Goal: Transaction & Acquisition: Purchase product/service

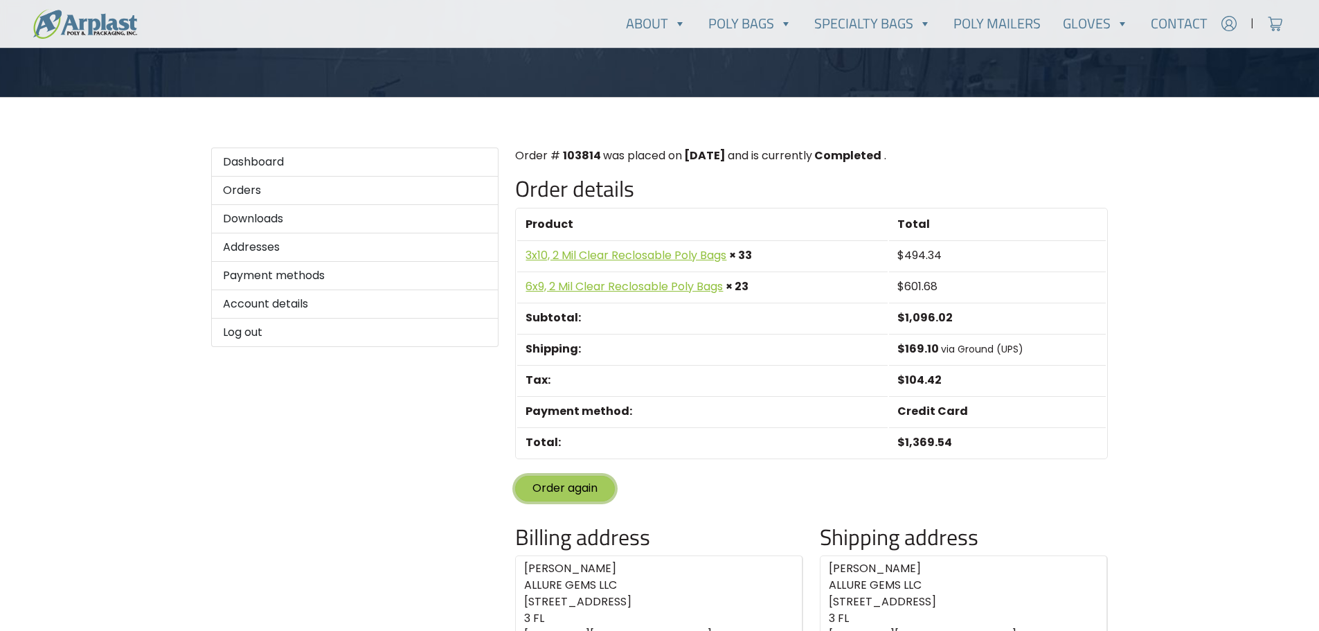
click at [563, 494] on link "Order again" at bounding box center [565, 489] width 100 height 26
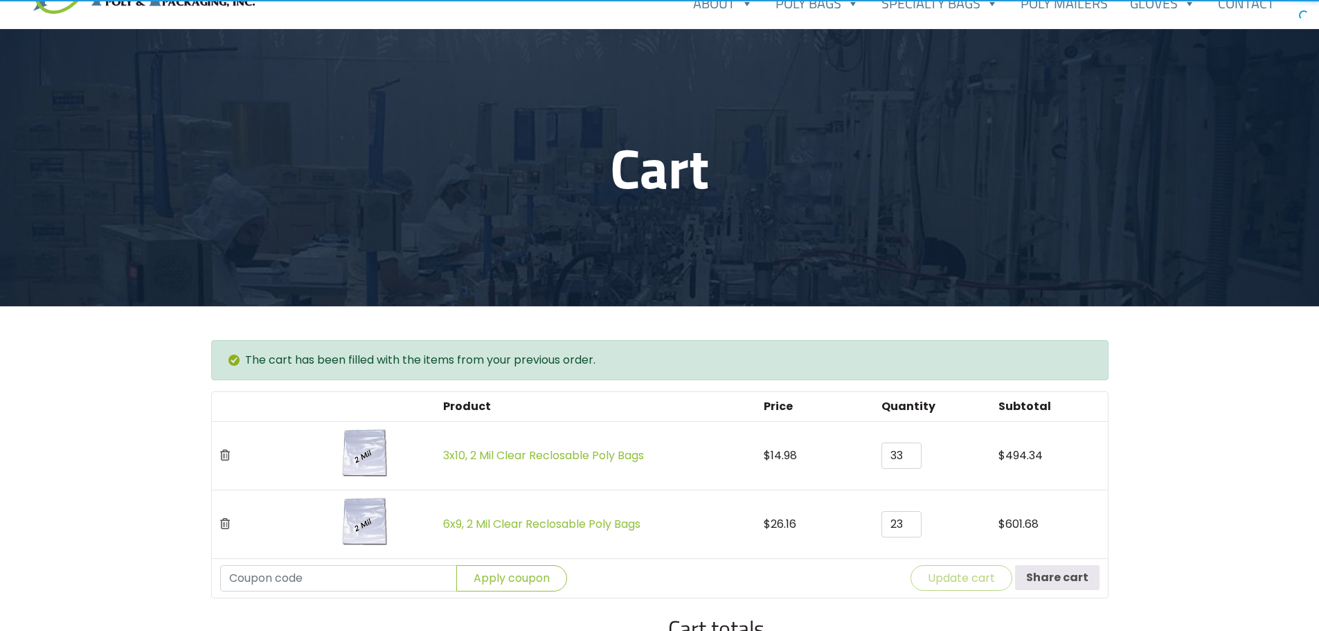
scroll to position [208, 0]
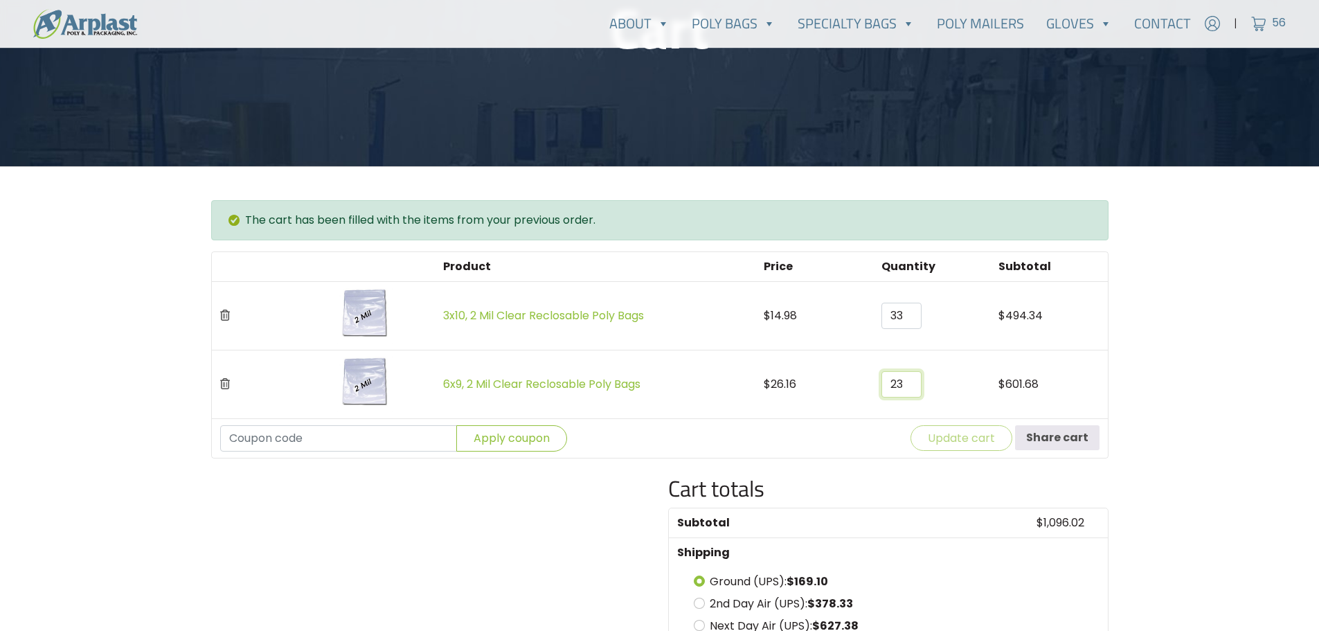
click at [888, 382] on input "23" at bounding box center [901, 384] width 40 height 26
drag, startPoint x: 888, startPoint y: 382, endPoint x: 910, endPoint y: 386, distance: 22.4
click at [910, 386] on input "23" at bounding box center [901, 384] width 40 height 26
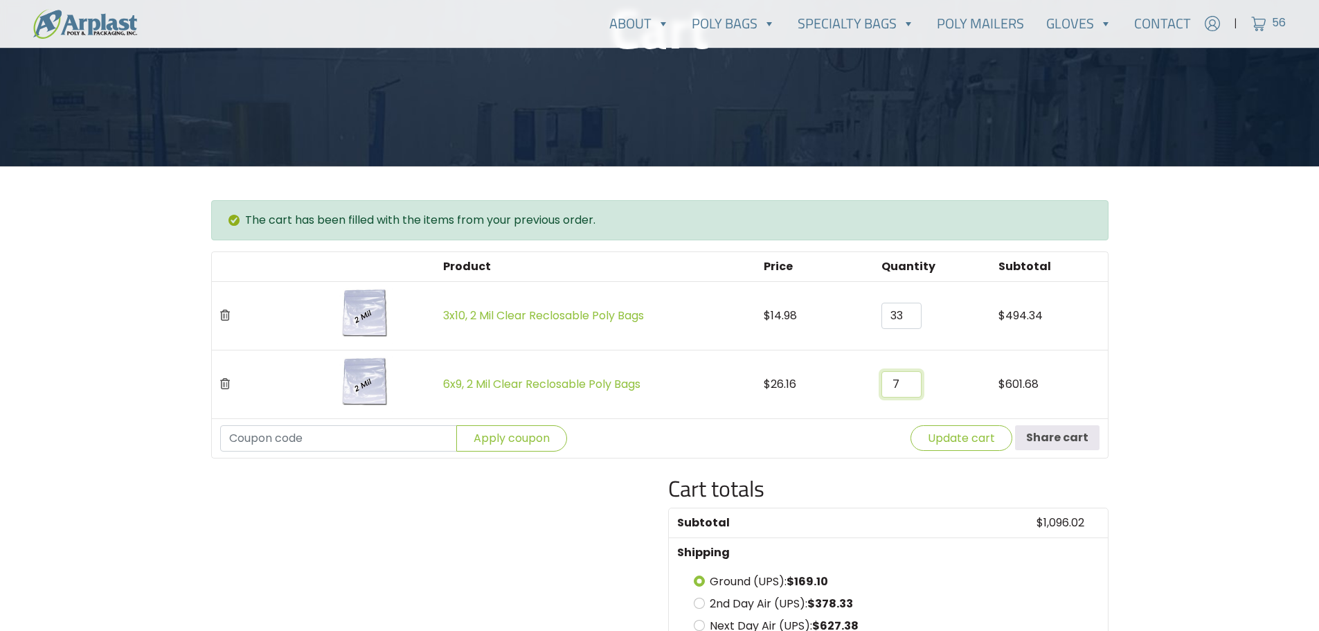
type input "7"
click at [222, 314] on icon "Remove this item" at bounding box center [225, 314] width 10 height 11
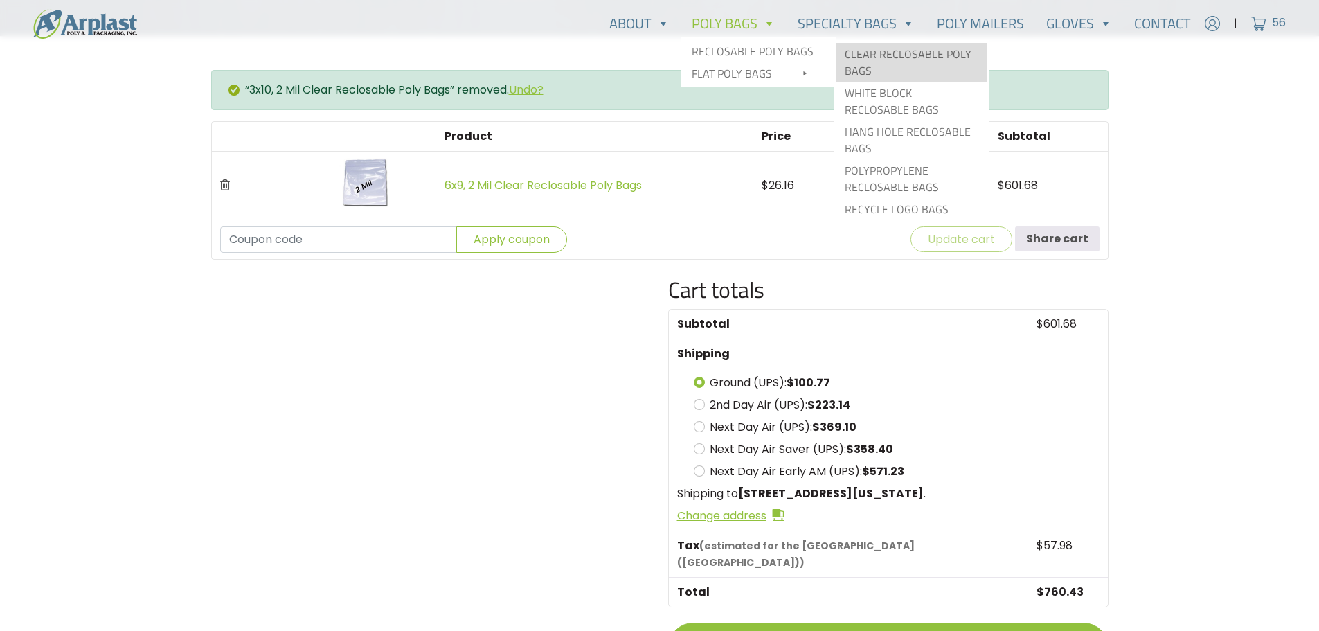
click at [894, 49] on link "Clear Reclosable Poly Bags" at bounding box center [911, 62] width 150 height 39
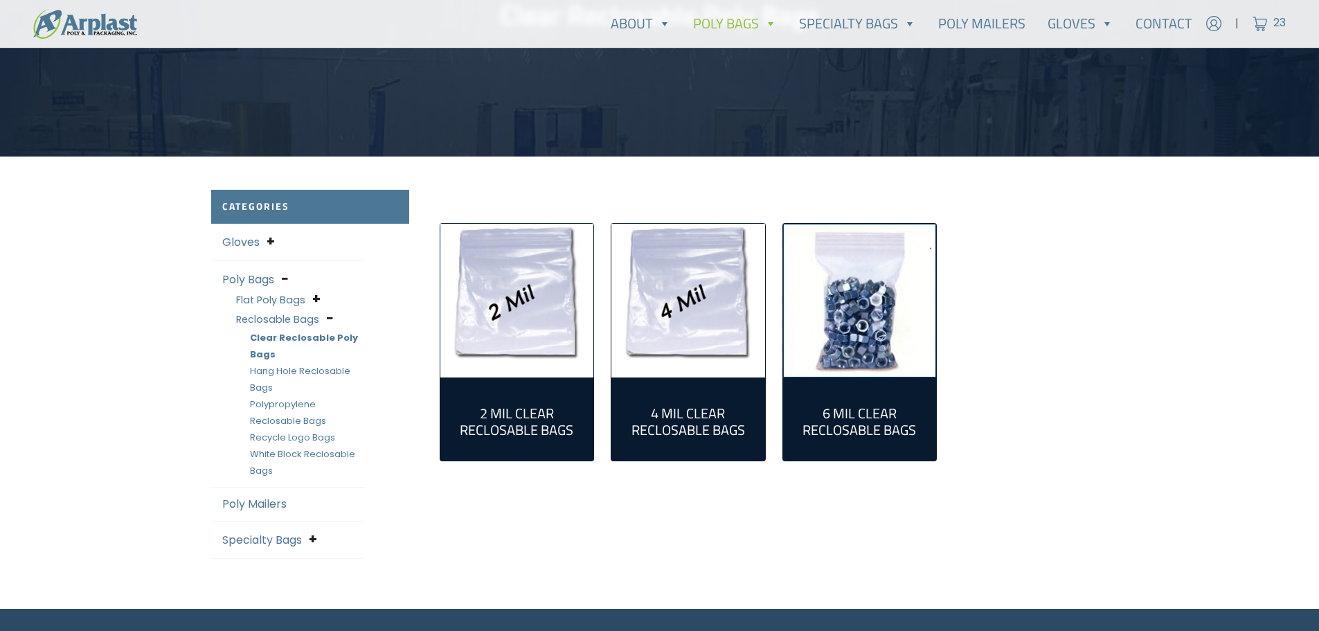
scroll to position [277, 0]
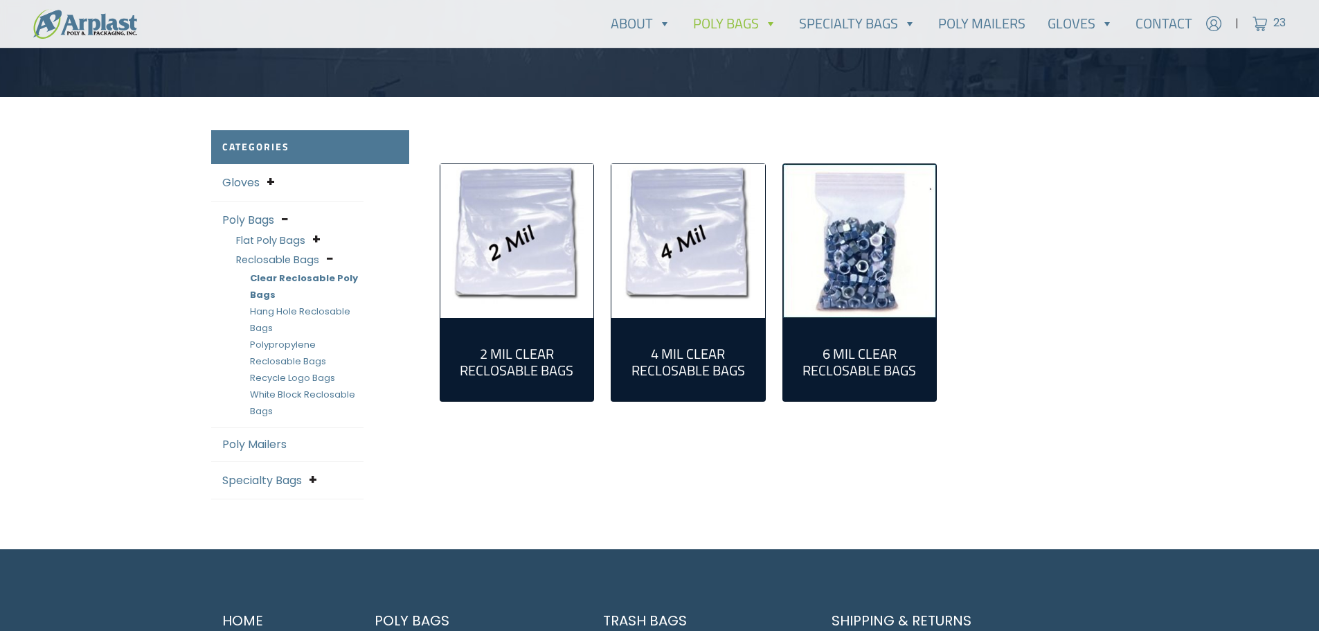
click at [481, 269] on img "Visit product category 2 Mil Clear Reclosable Bags" at bounding box center [517, 241] width 154 height 154
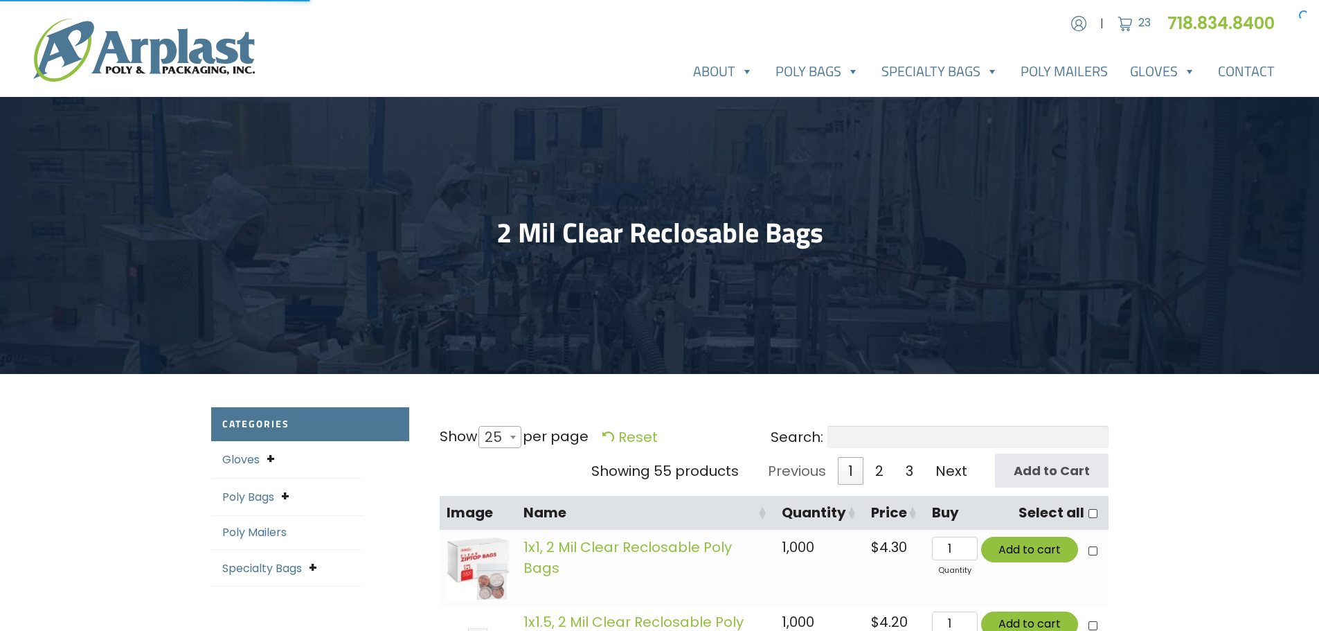
select select "25"
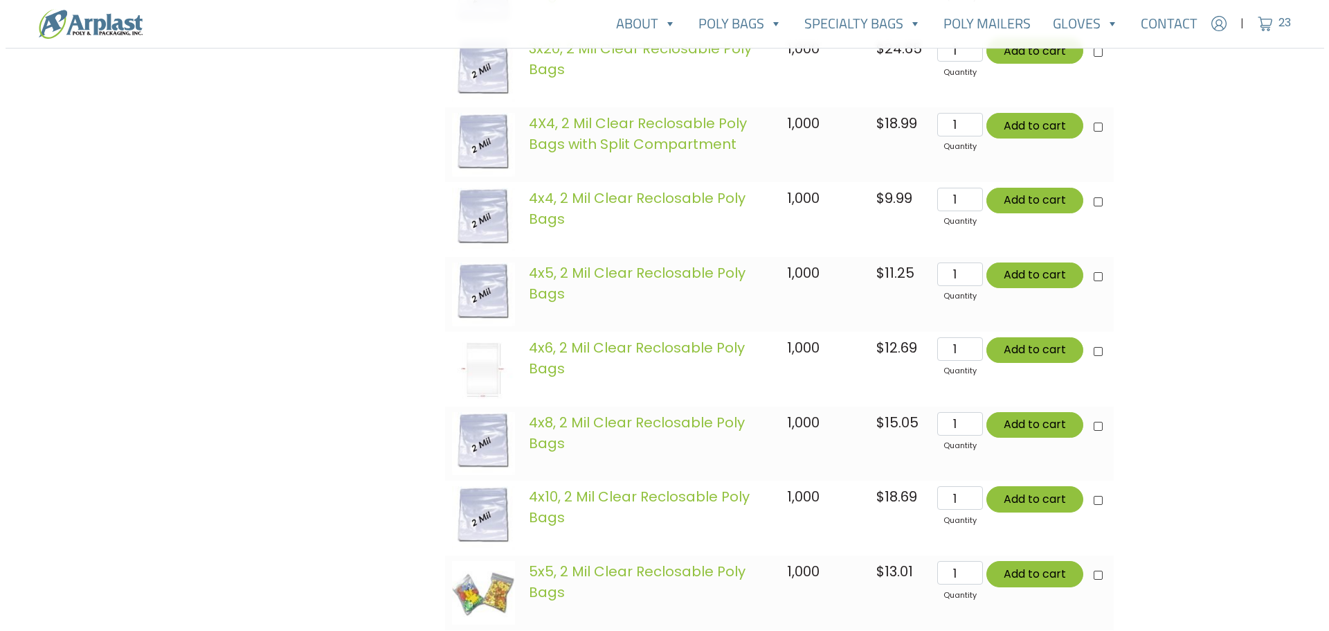
scroll to position [1800, 0]
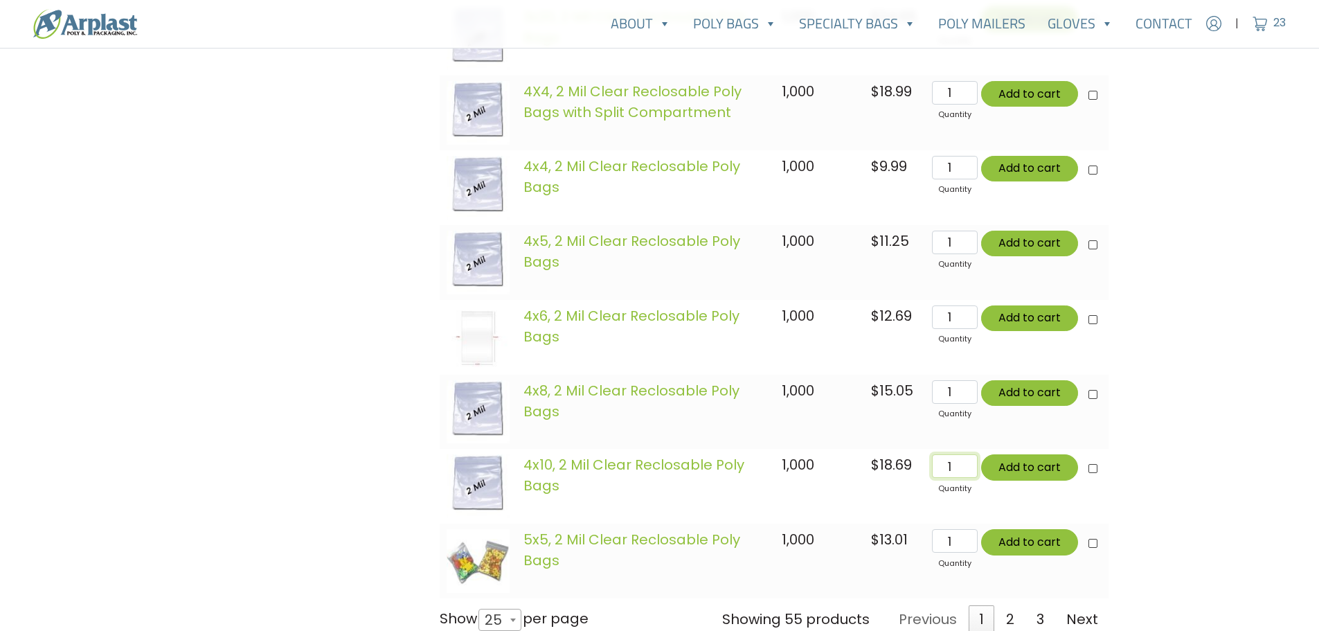
click at [949, 465] on input "1" at bounding box center [954, 466] width 45 height 24
drag, startPoint x: 949, startPoint y: 465, endPoint x: 925, endPoint y: 463, distance: 24.3
click at [925, 463] on td "4x10, 2 Mil Clear Reclosable Poly Bags quantity 1 Add to cart" at bounding box center [1016, 486] width 183 height 75
type input "26"
type input "Add 26 items for $485.94"
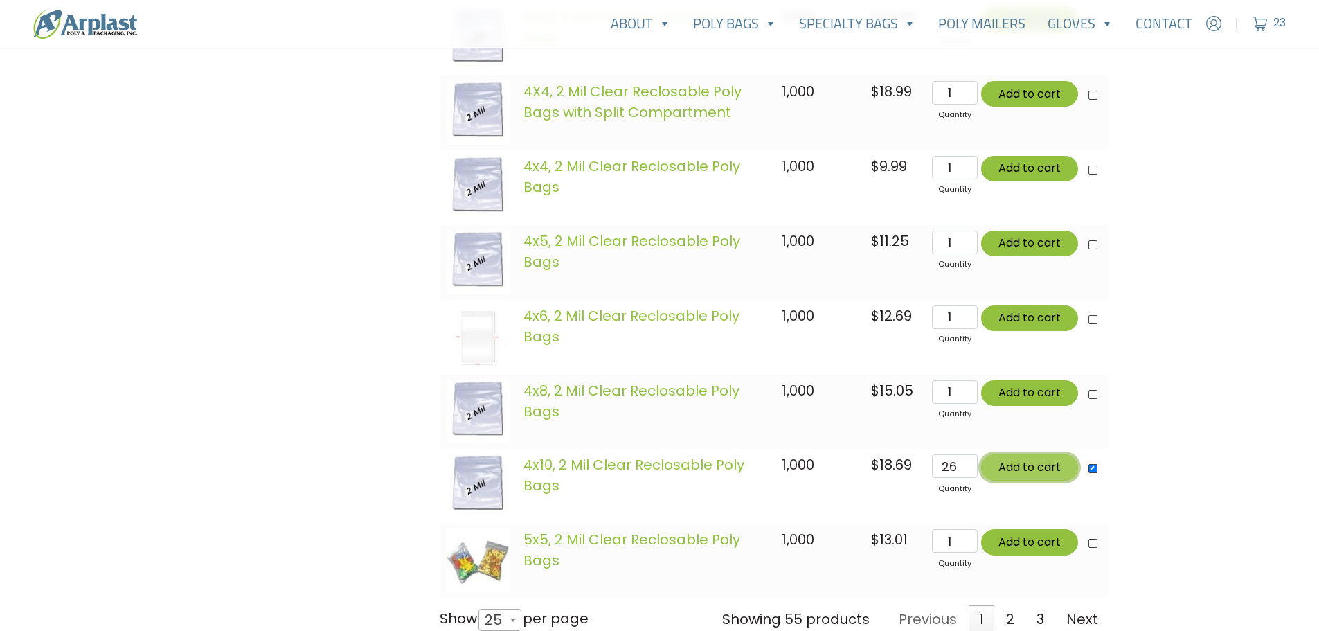
checkbox input"] "true"
type input "Add 26 items for $485.94"
type button "3668"
click at [1016, 478] on button "Add to cart" at bounding box center [1029, 467] width 97 height 26
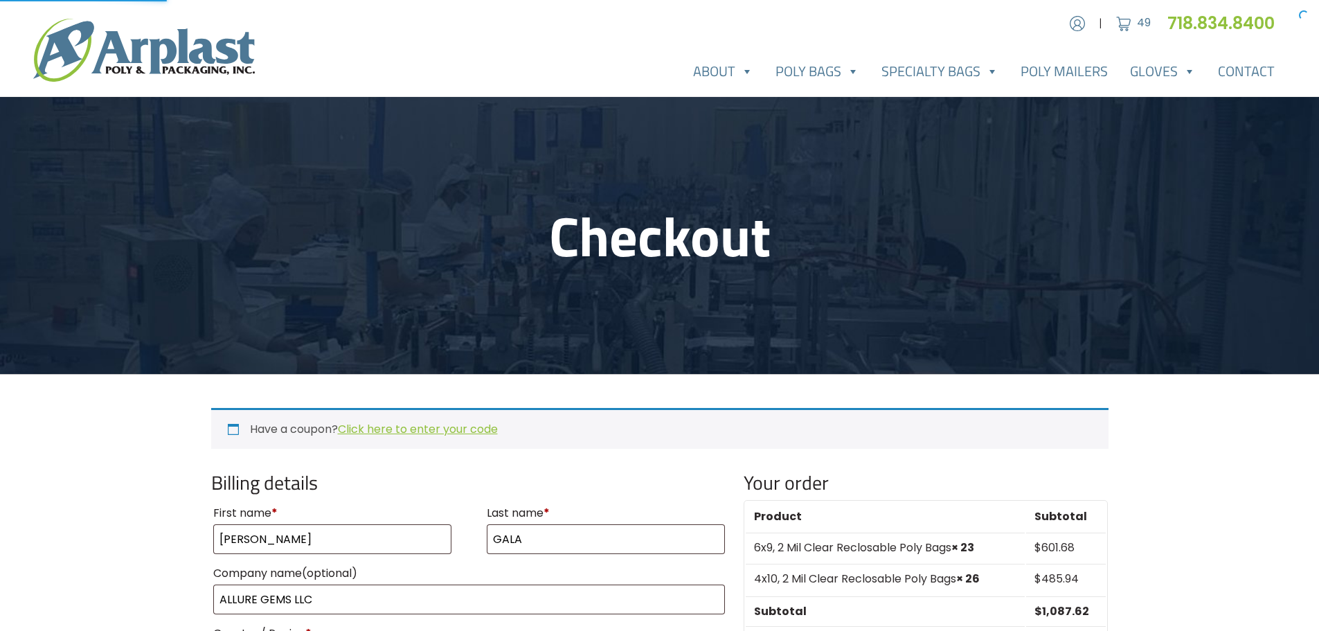
select select "NY"
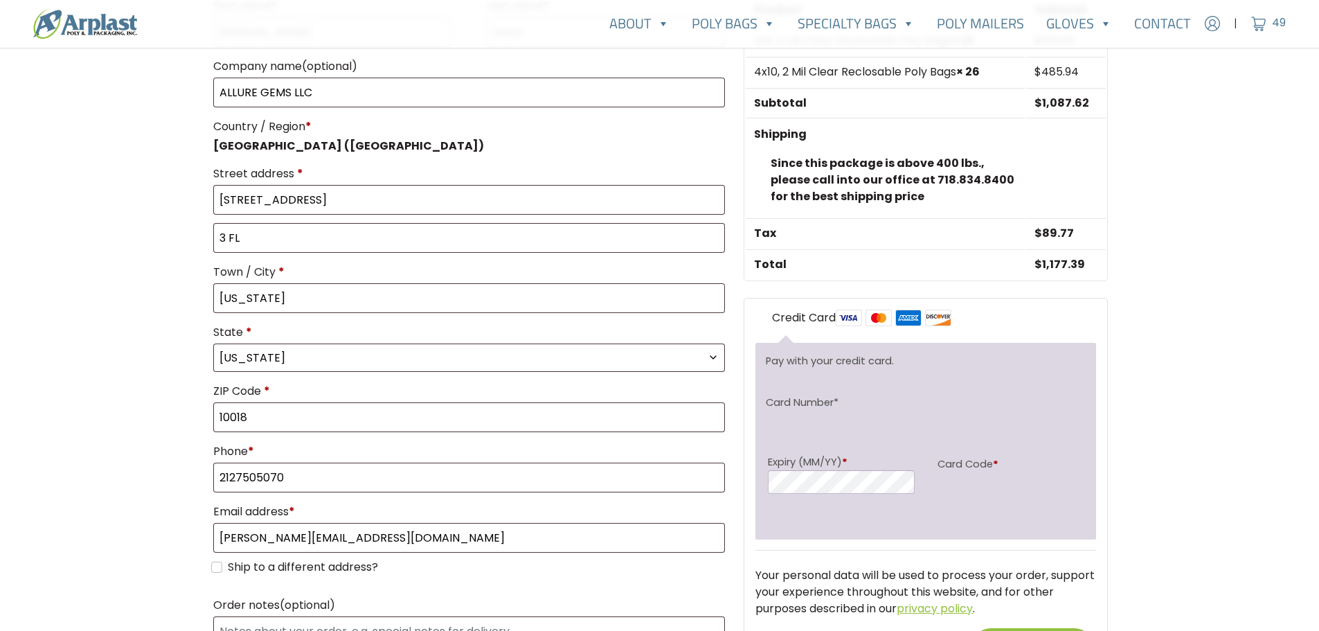
scroll to position [485, 0]
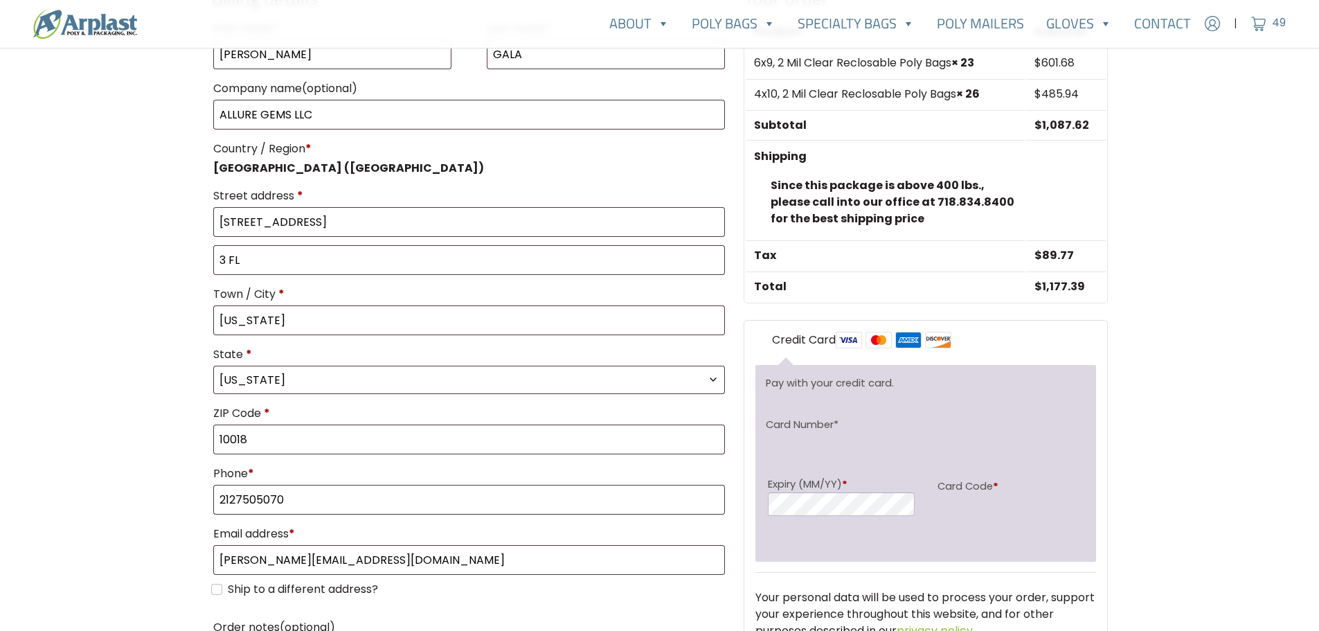
click at [1271, 318] on main "Checkout Have a coupon? Click here to enter your code If you have a coupon code…" at bounding box center [659, 190] width 1319 height 1157
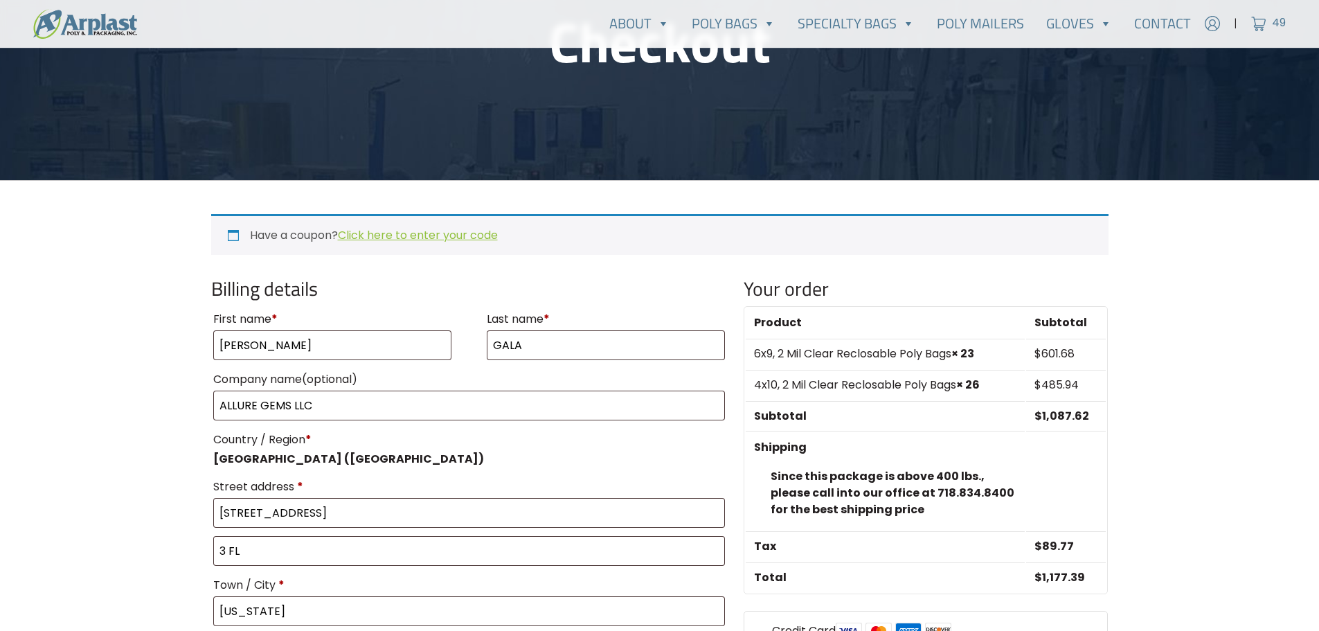
scroll to position [69, 0]
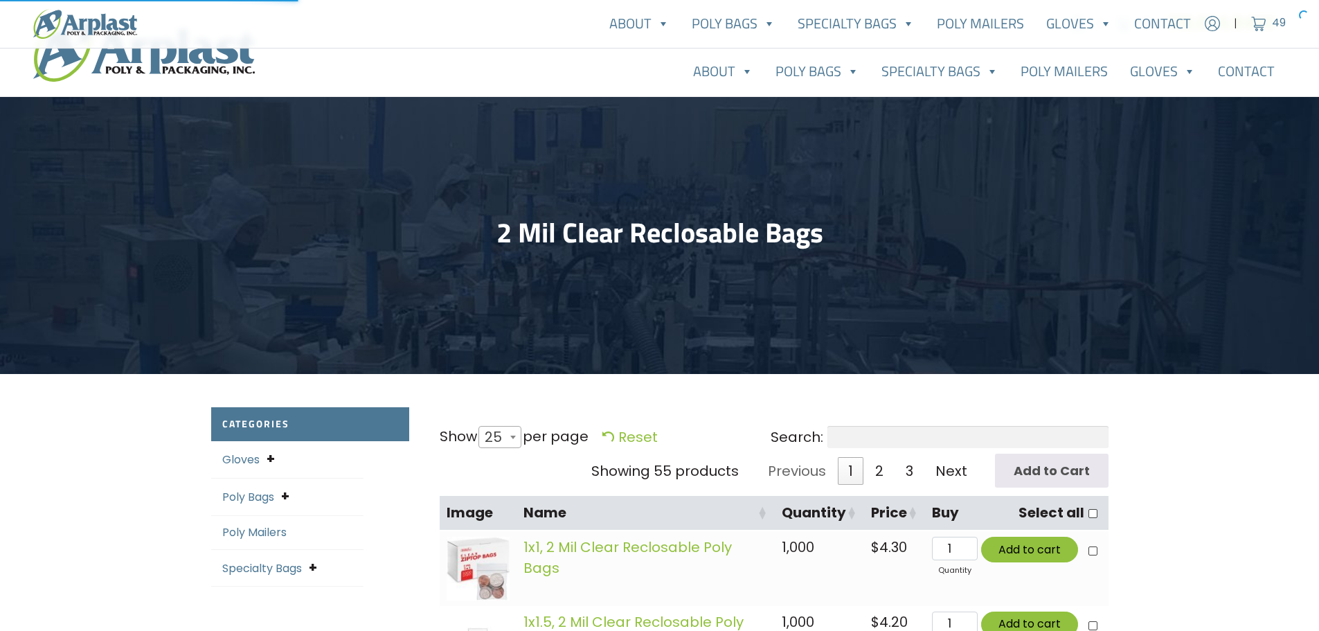
select select "25"
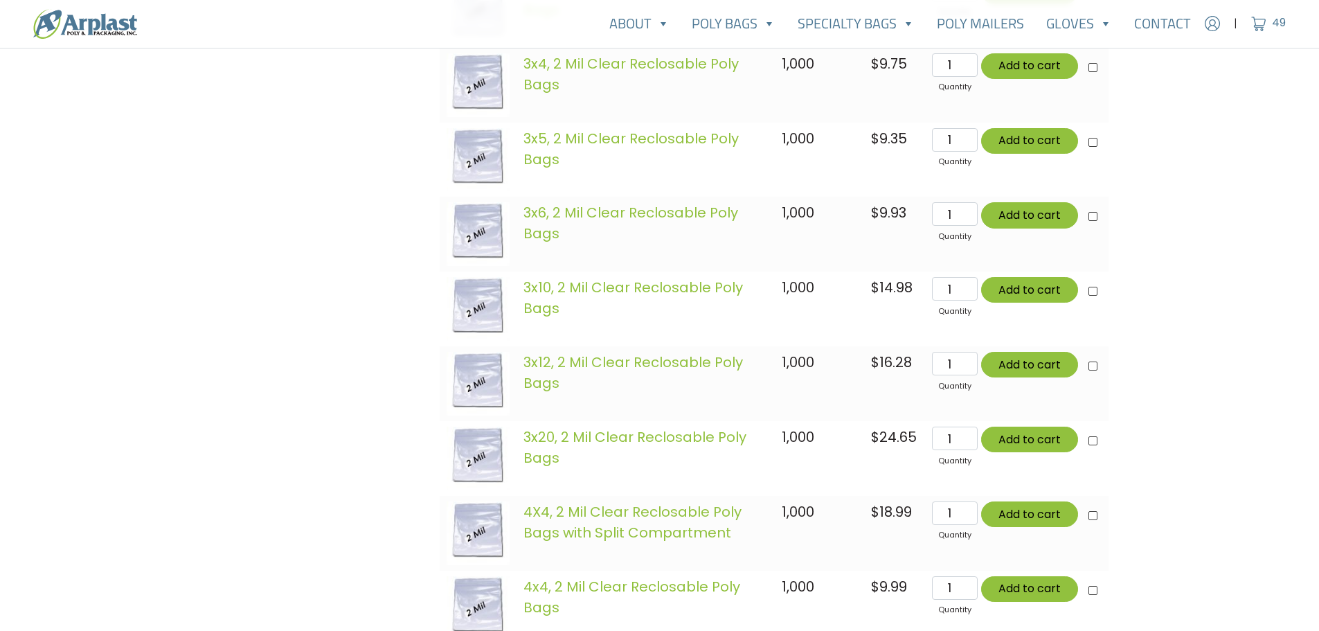
scroll to position [1315, 0]
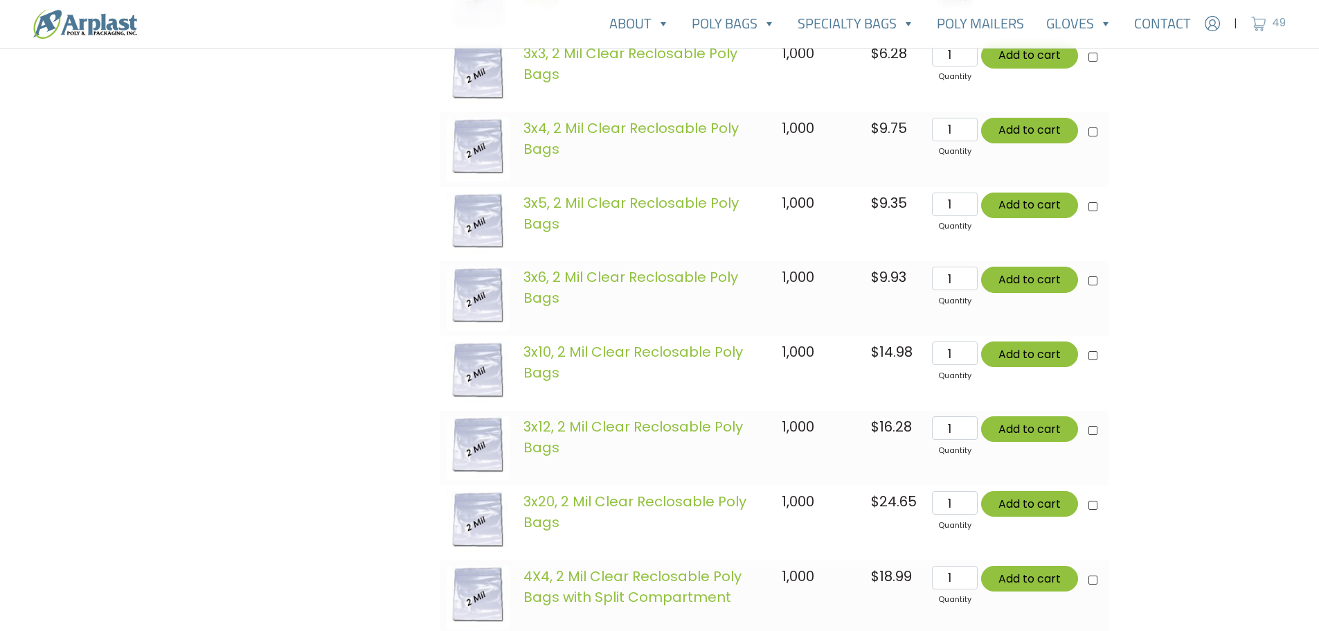
click at [1272, 17] on span "49" at bounding box center [1279, 23] width 14 height 16
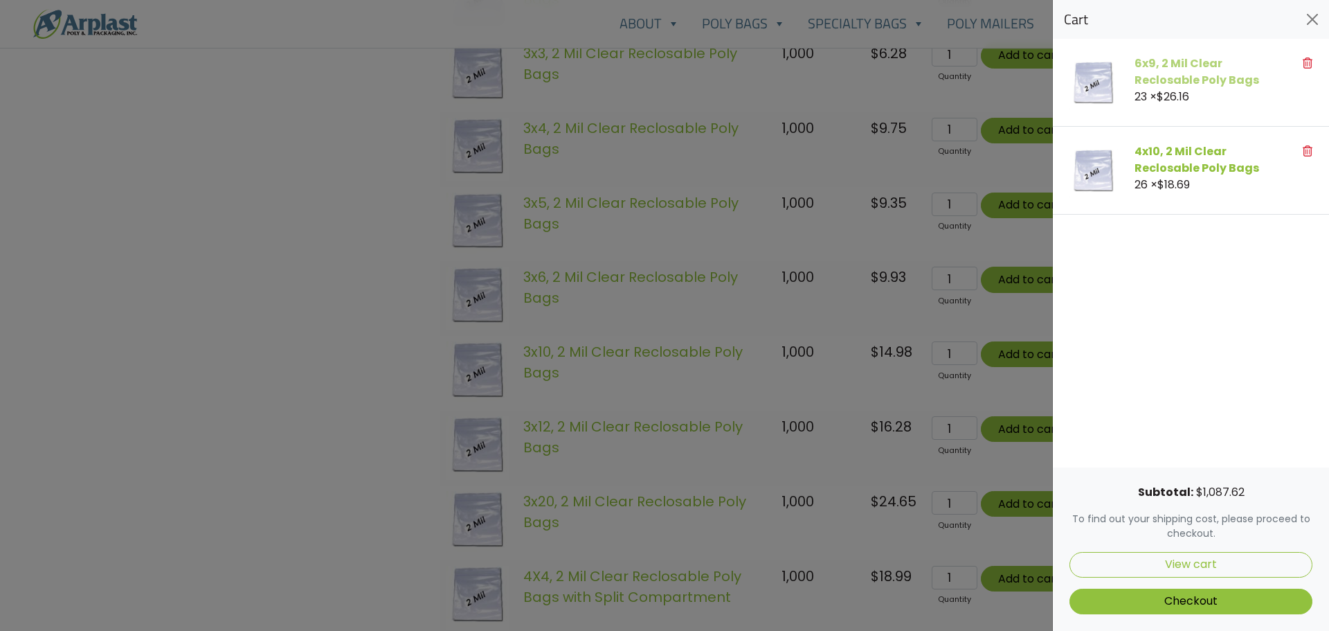
click at [1170, 82] on link "6x9, 2 Mil Clear Reclosable Poly Bags" at bounding box center [1197, 71] width 125 height 33
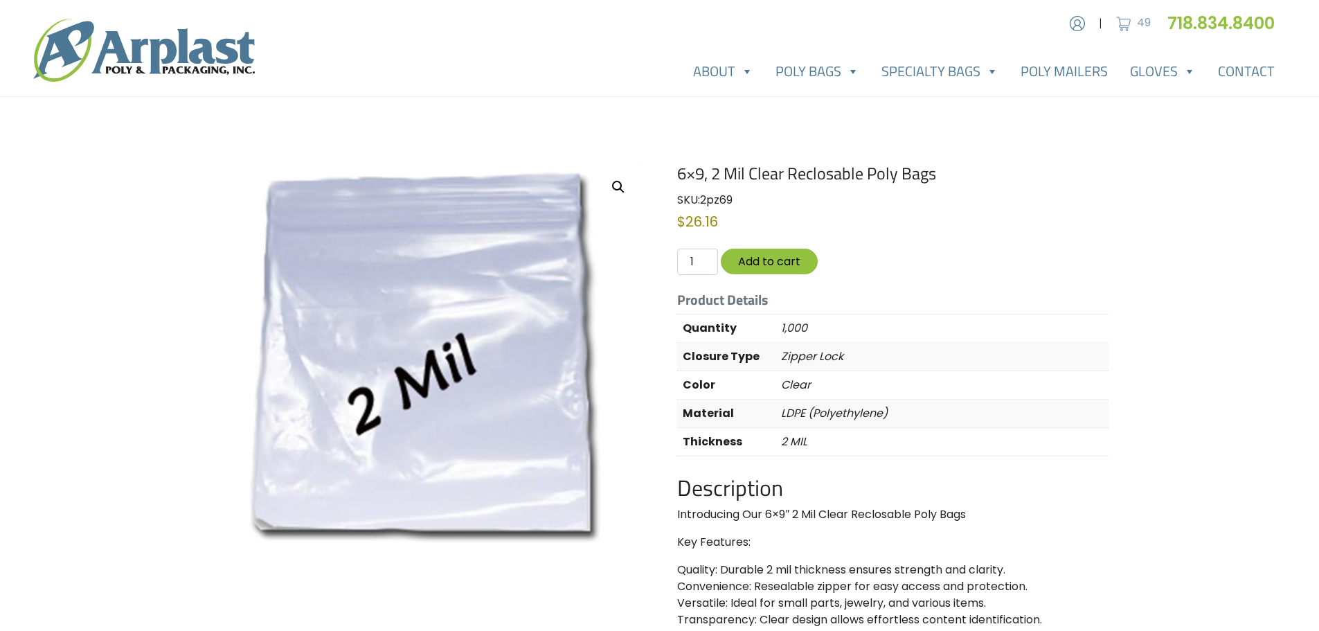
click at [1129, 16] on img at bounding box center [1123, 23] width 21 height 21
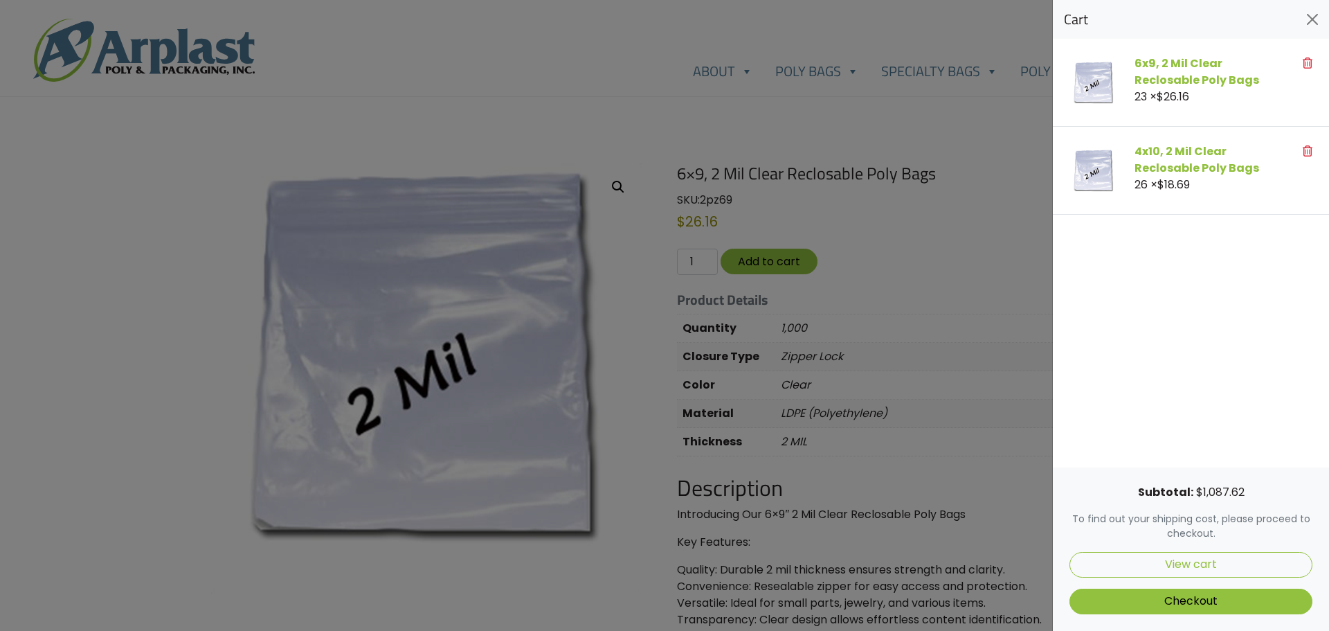
click at [1311, 64] on icon at bounding box center [1308, 62] width 10 height 11
click at [900, 365] on div at bounding box center [664, 315] width 1329 height 631
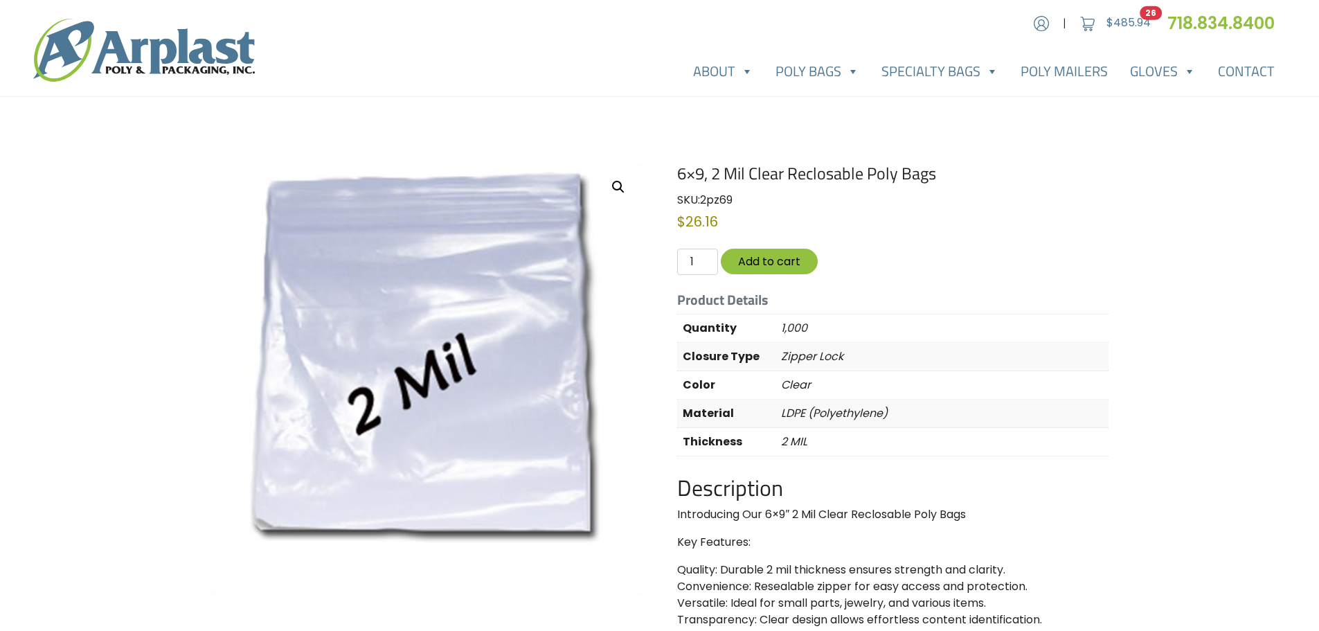
click at [676, 256] on div "6×9, 2 Mil Clear Reclosable Poly Bags SKU: 2pz69 Category: 2 Mil Clear Reclosab…" at bounding box center [659, 643] width 897 height 960
click at [703, 262] on input "1" at bounding box center [697, 262] width 40 height 26
click at [694, 263] on input "1" at bounding box center [697, 262] width 40 height 26
type input "7"
click at [757, 267] on button "Add to cart" at bounding box center [769, 262] width 97 height 26
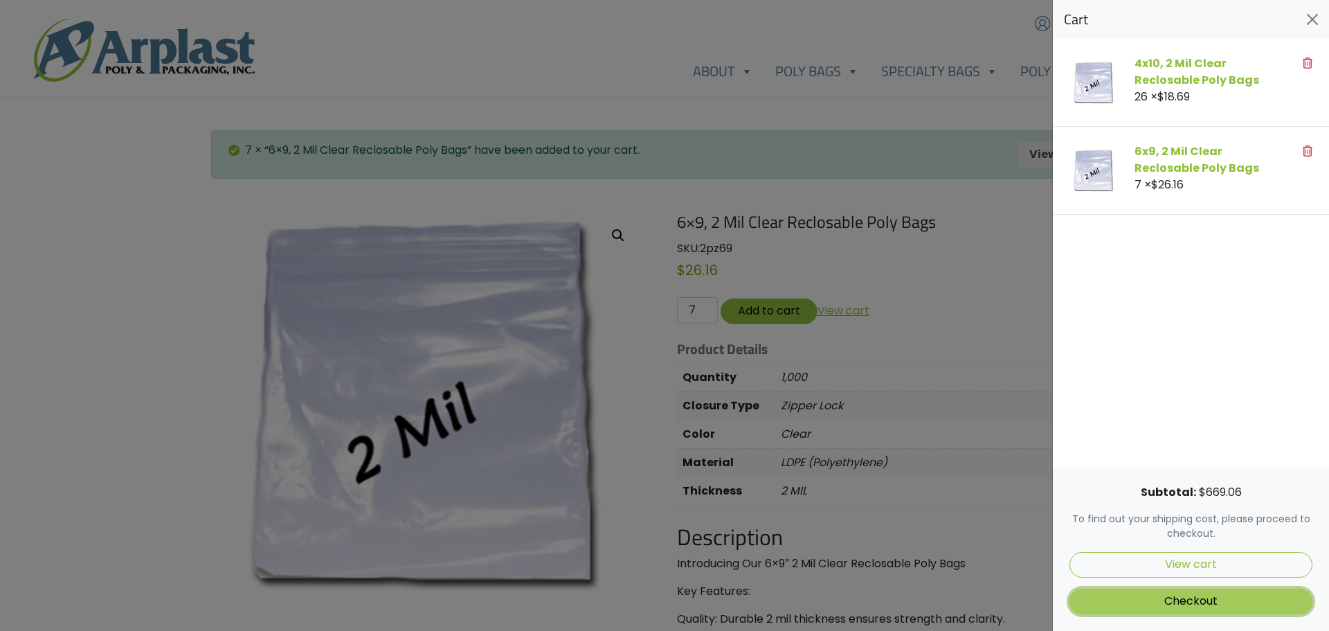
click at [1260, 602] on link "Checkout" at bounding box center [1191, 601] width 243 height 26
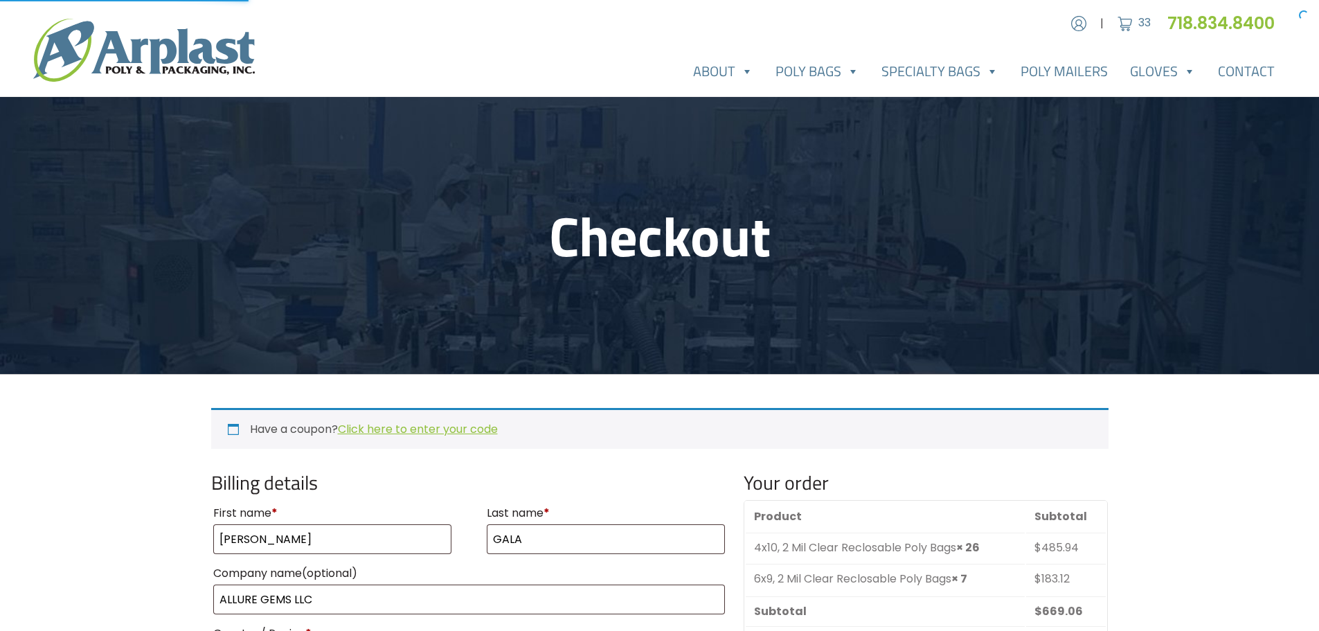
select select "NY"
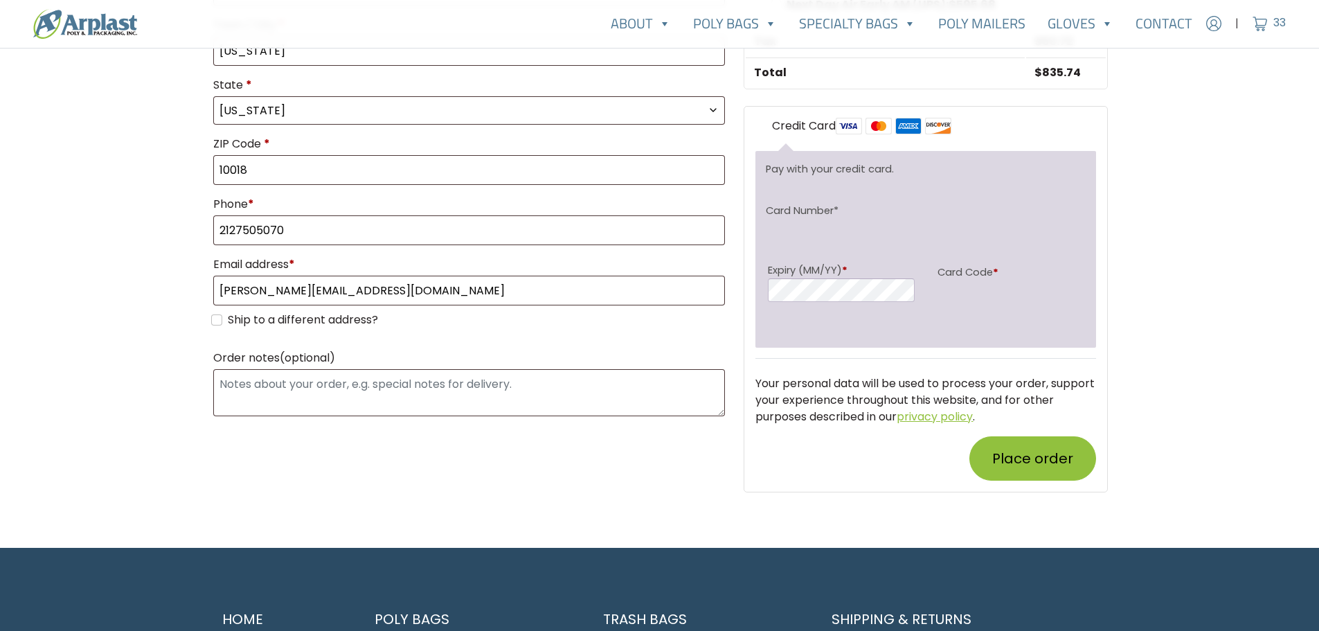
scroll to position [762, 0]
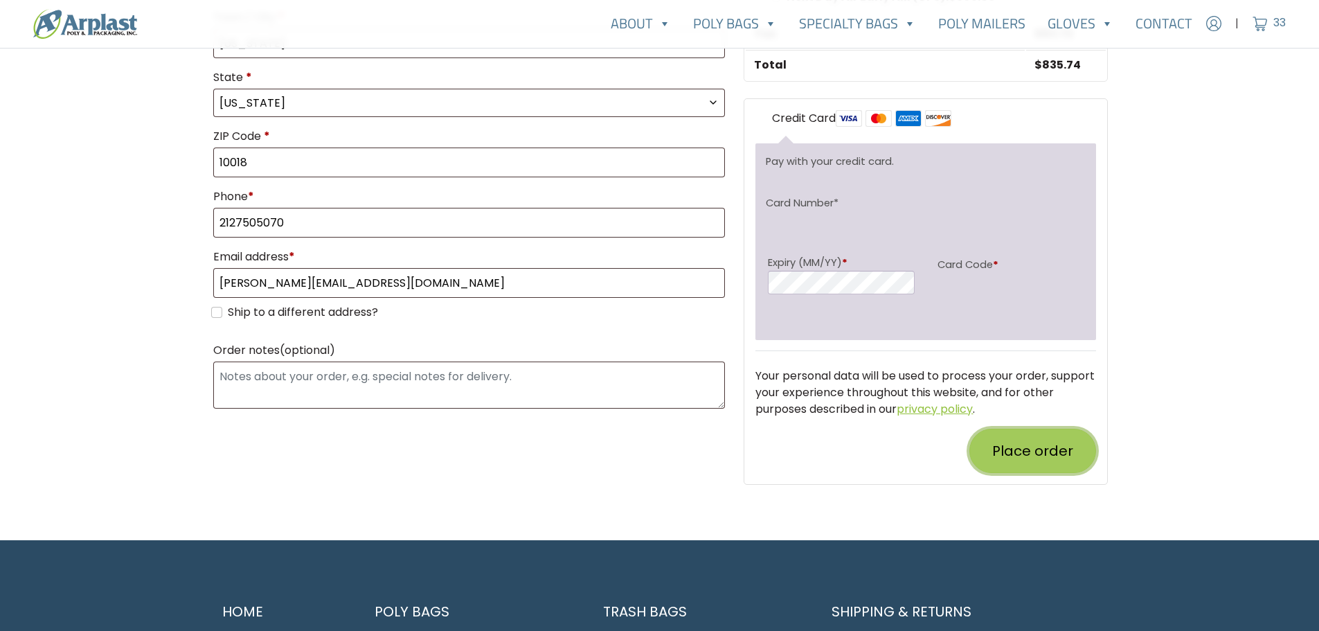
click at [1011, 440] on button "Place order" at bounding box center [1032, 451] width 127 height 44
